Goal: Feedback & Contribution: Submit feedback/report problem

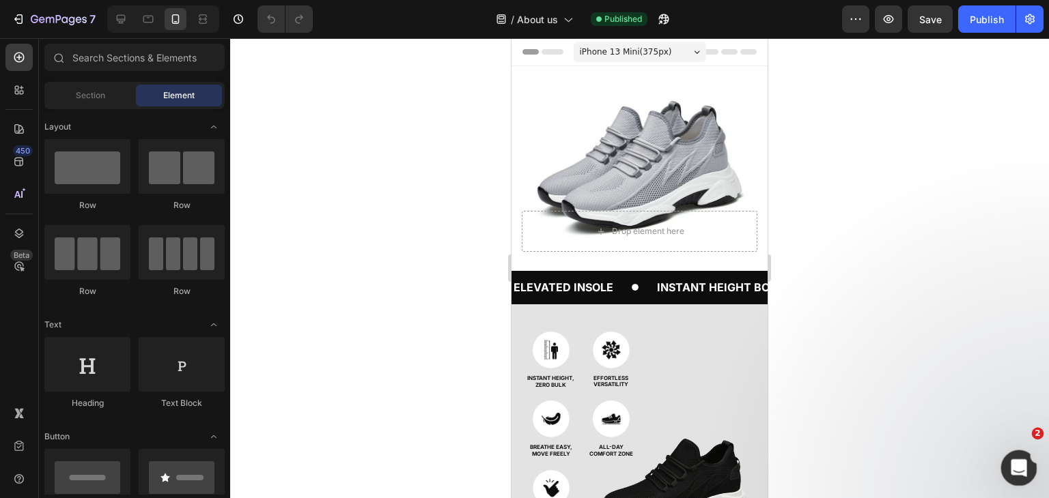
drag, startPoint x: 1861, startPoint y: 866, endPoint x: 1019, endPoint y: 468, distance: 931.3
click at [1019, 468] on icon "Open Intercom Messenger" at bounding box center [1017, 466] width 23 height 23
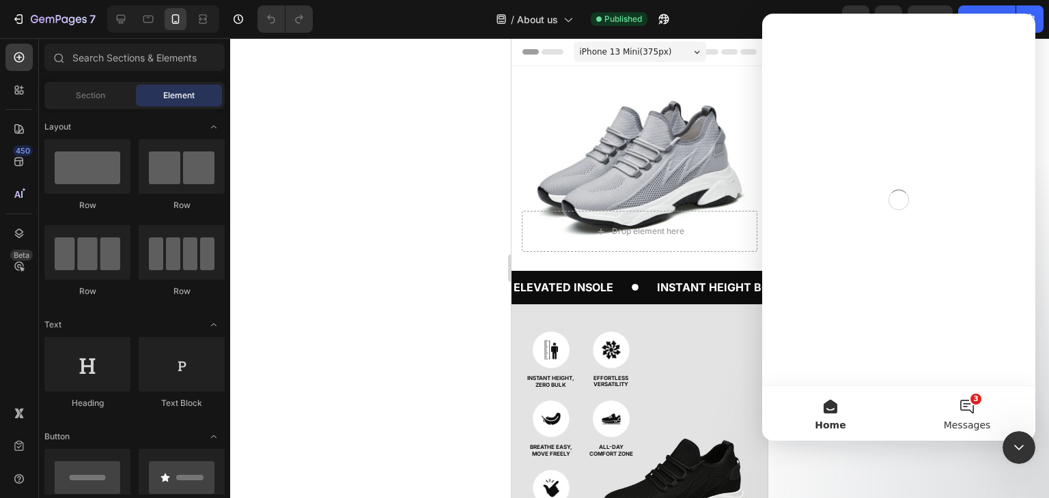
click at [964, 404] on button "3 Messages" at bounding box center [967, 413] width 137 height 55
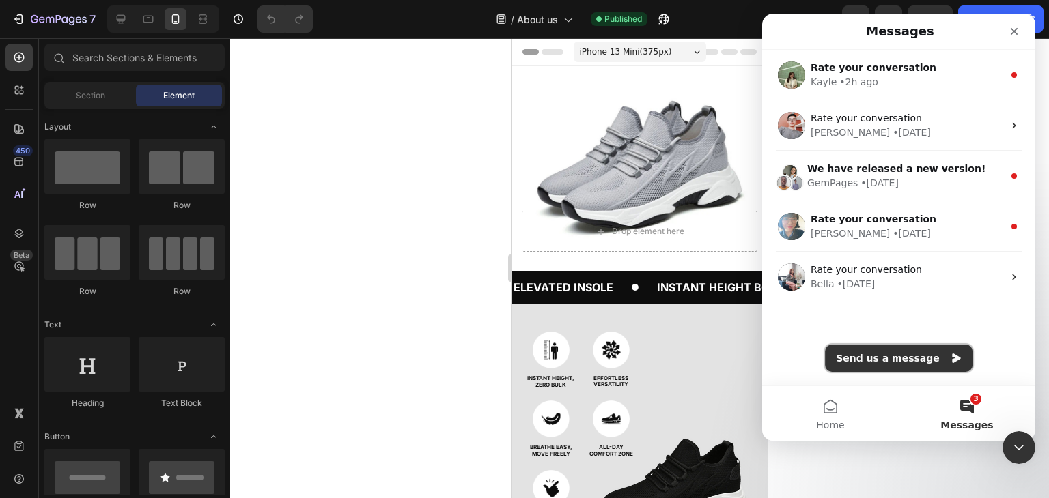
click at [929, 357] on button "Send us a message" at bounding box center [898, 358] width 147 height 27
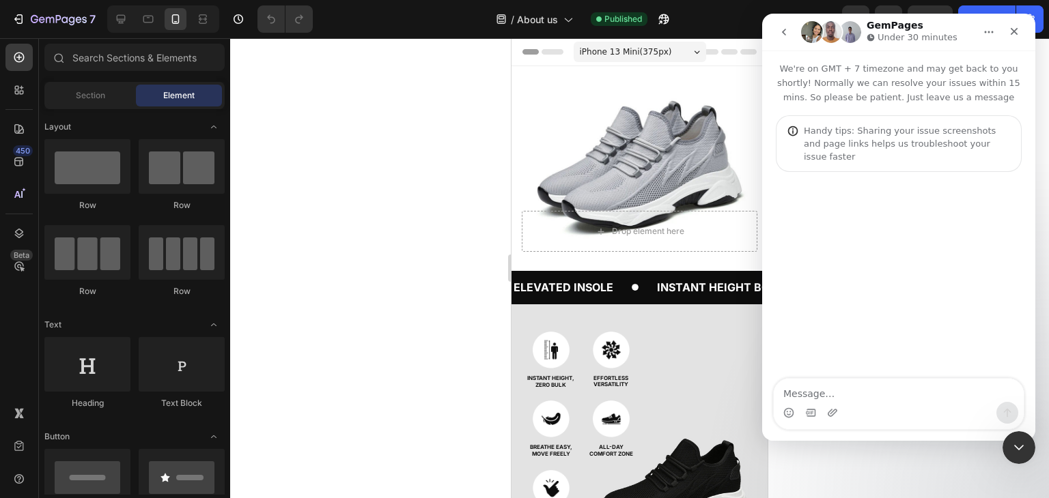
click at [811, 396] on textarea "Message…" at bounding box center [899, 390] width 250 height 23
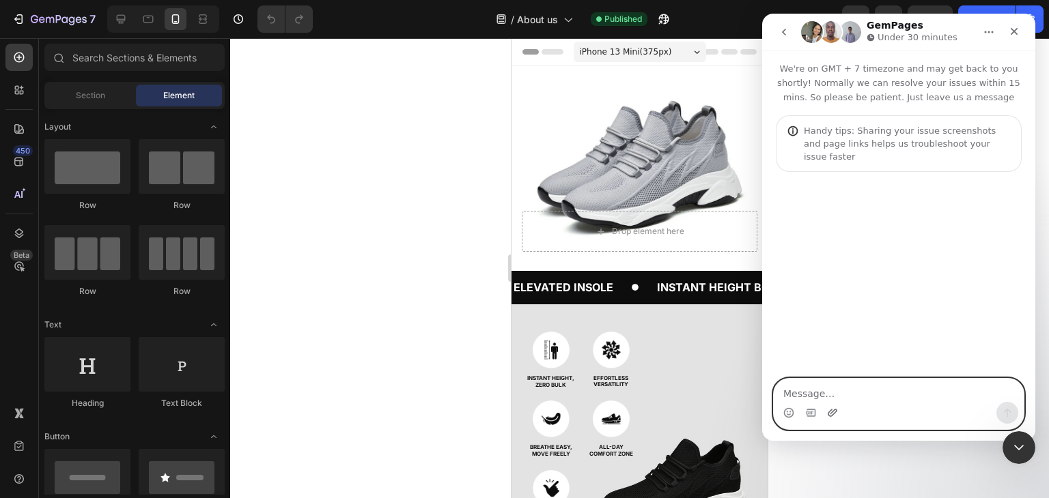
click at [833, 412] on icon "Upload attachment" at bounding box center [832, 413] width 11 height 11
click at [819, 396] on textarea "Message…" at bounding box center [899, 390] width 250 height 23
type textarea "hi , please help"
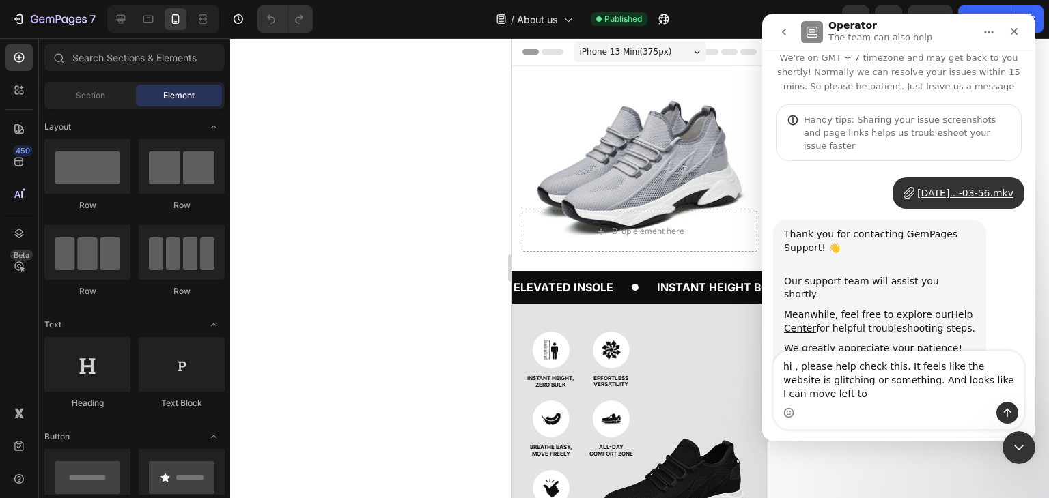
scroll to position [25, 0]
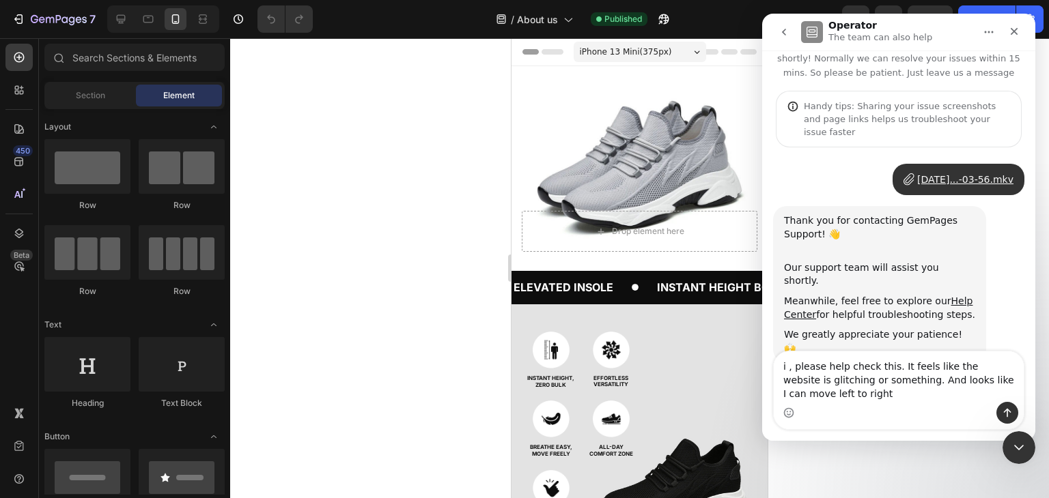
type textarea "Hi , please help check this. It feels like the website is glitching or somethin…"
click at [894, 395] on textarea "Hi , please help check this. It feels like the website is glitching or somethin…" at bounding box center [899, 377] width 250 height 51
click at [896, 384] on textarea "Hi , please help check this. It feels like the website is glitching or somethin…" at bounding box center [899, 377] width 250 height 51
drag, startPoint x: 896, startPoint y: 384, endPoint x: 927, endPoint y: 382, distance: 30.8
click at [927, 382] on textarea "Hi , please help check this. It feels like the website is glitching or somethin…" at bounding box center [899, 377] width 250 height 51
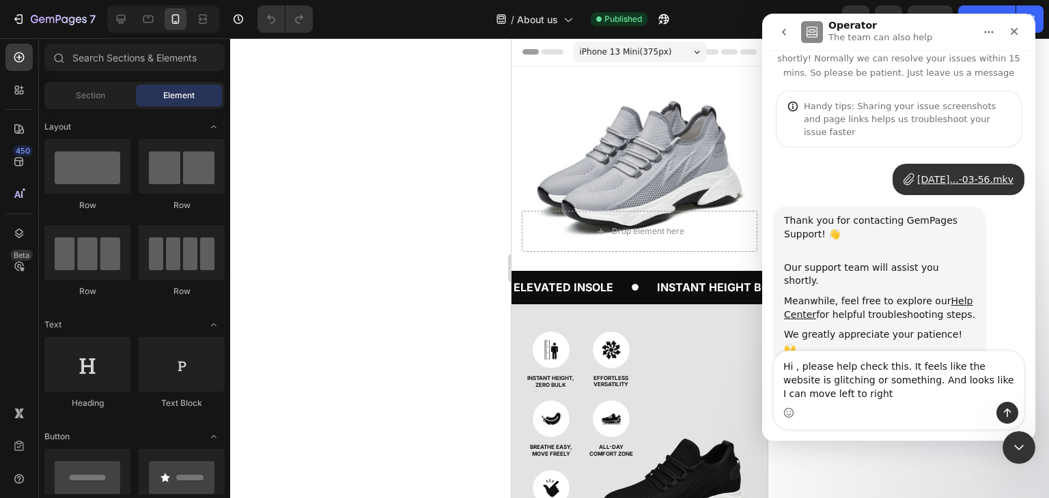
click at [913, 395] on textarea "Hi , please help check this. It feels like the website is glitching or somethin…" at bounding box center [899, 377] width 250 height 51
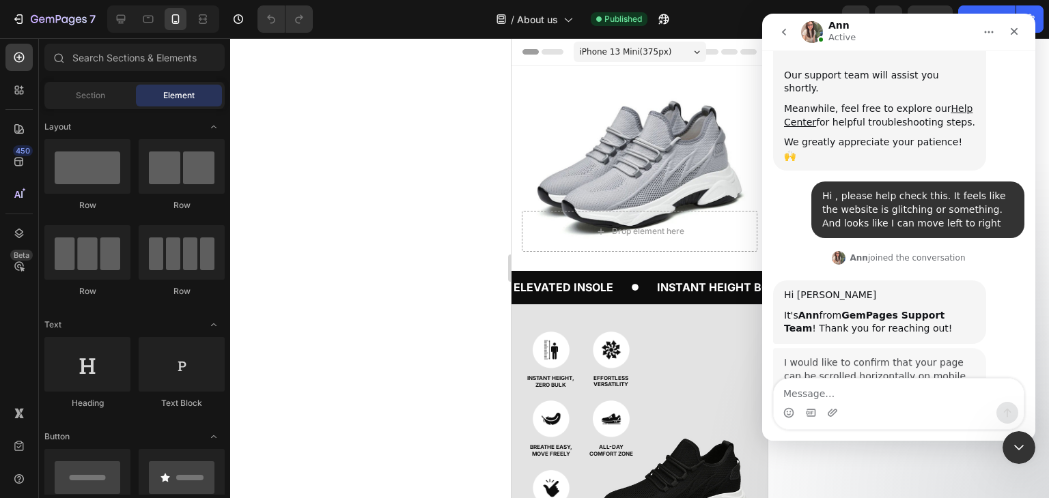
scroll to position [216, 0]
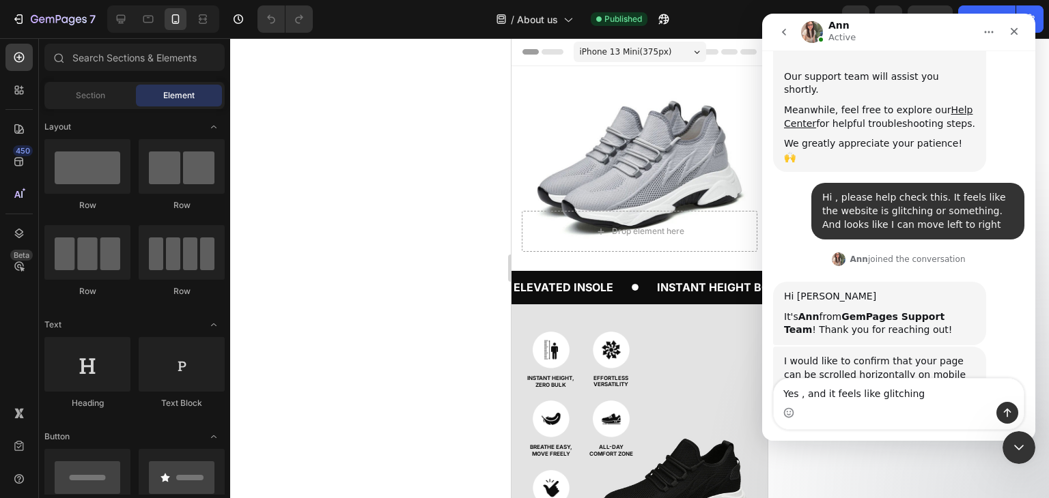
type textarea "Yes , and it feels like glitching"
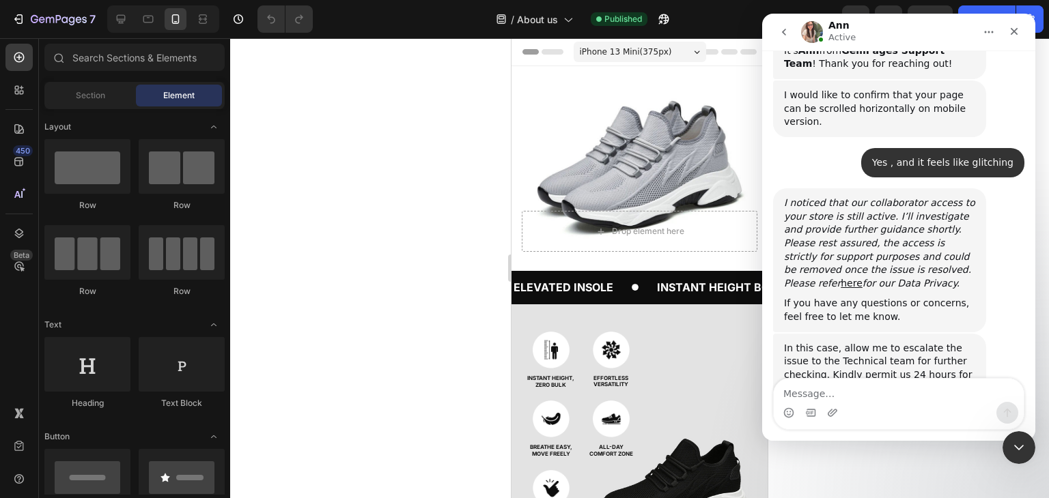
scroll to position [509, 0]
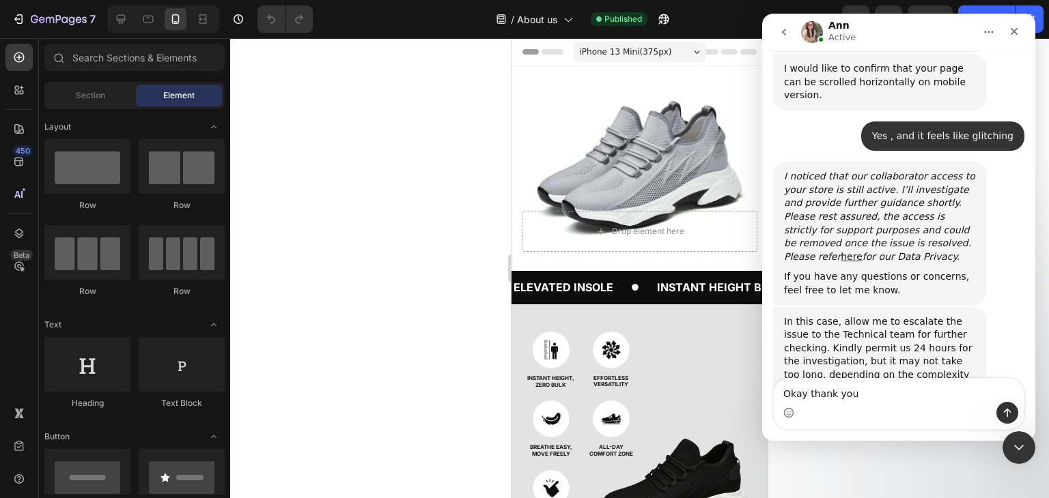
type textarea "Okay thank you"
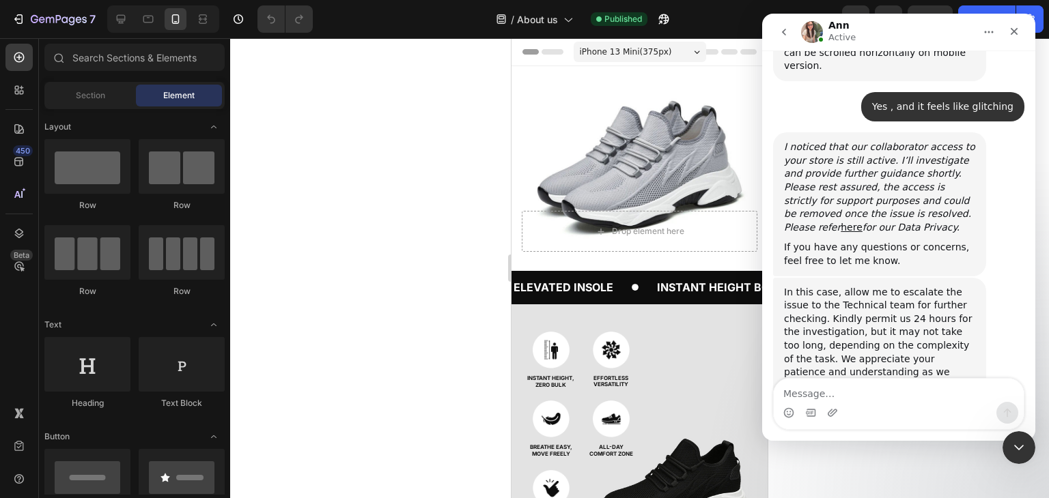
scroll to position [549, 0]
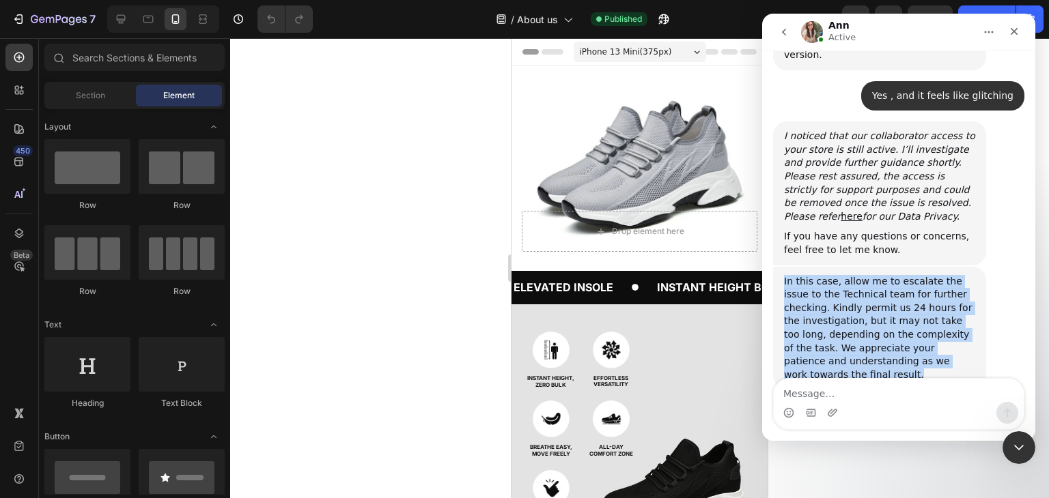
drag, startPoint x: 949, startPoint y: 293, endPoint x: 781, endPoint y: 214, distance: 185.7
click at [781, 267] on div "In this case, allow me to escalate the issue to the Technical team for further …" at bounding box center [879, 329] width 213 height 124
copy div "In this case, allow me to escalate the issue to the Technical team for further …"
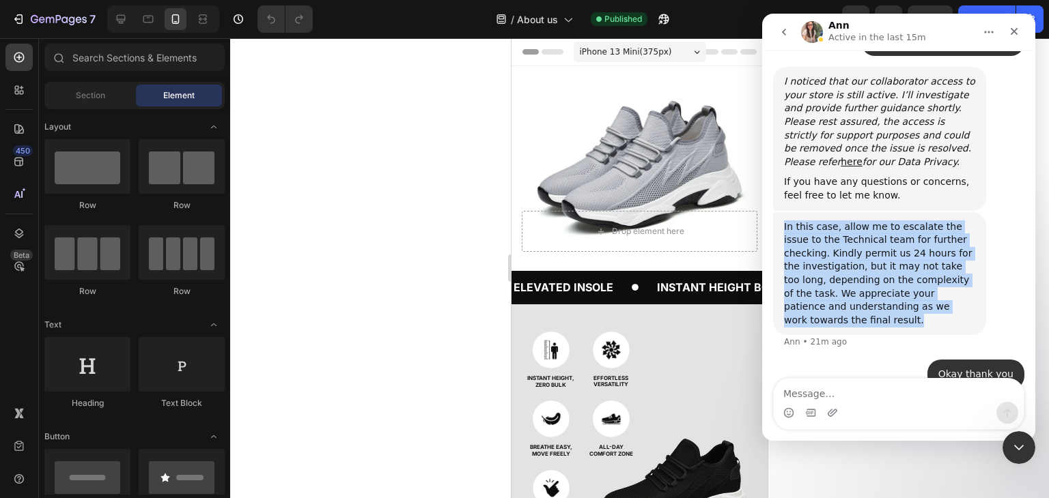
copy div "In this case, allow me to escalate the issue to the Technical team for further …"
